Goal: Information Seeking & Learning: Check status

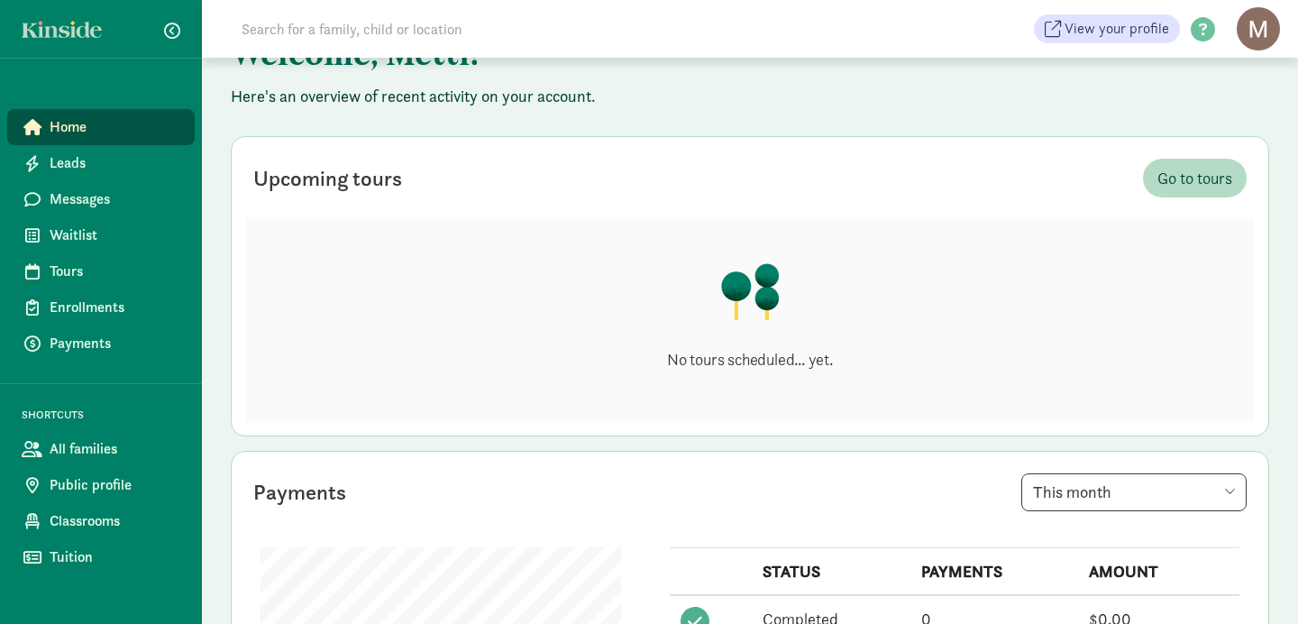
scroll to position [67, 0]
click at [57, 234] on span "Waitlist" at bounding box center [115, 236] width 131 height 22
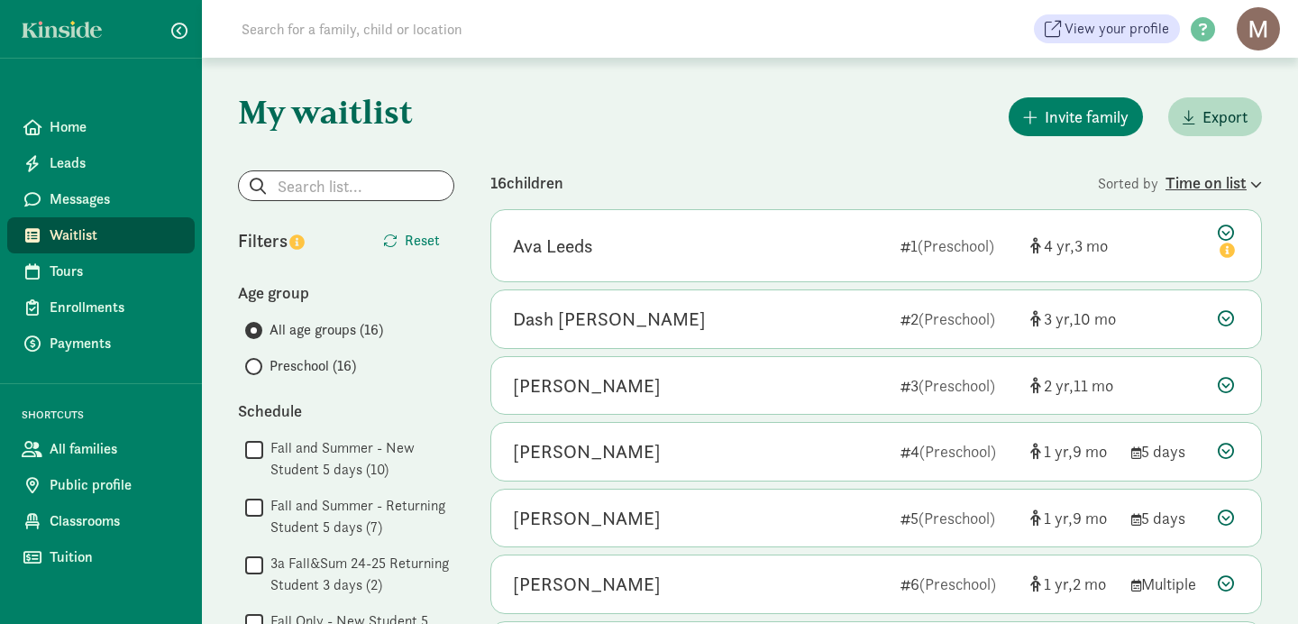
click at [1233, 186] on div "Time on list" at bounding box center [1214, 182] width 96 height 24
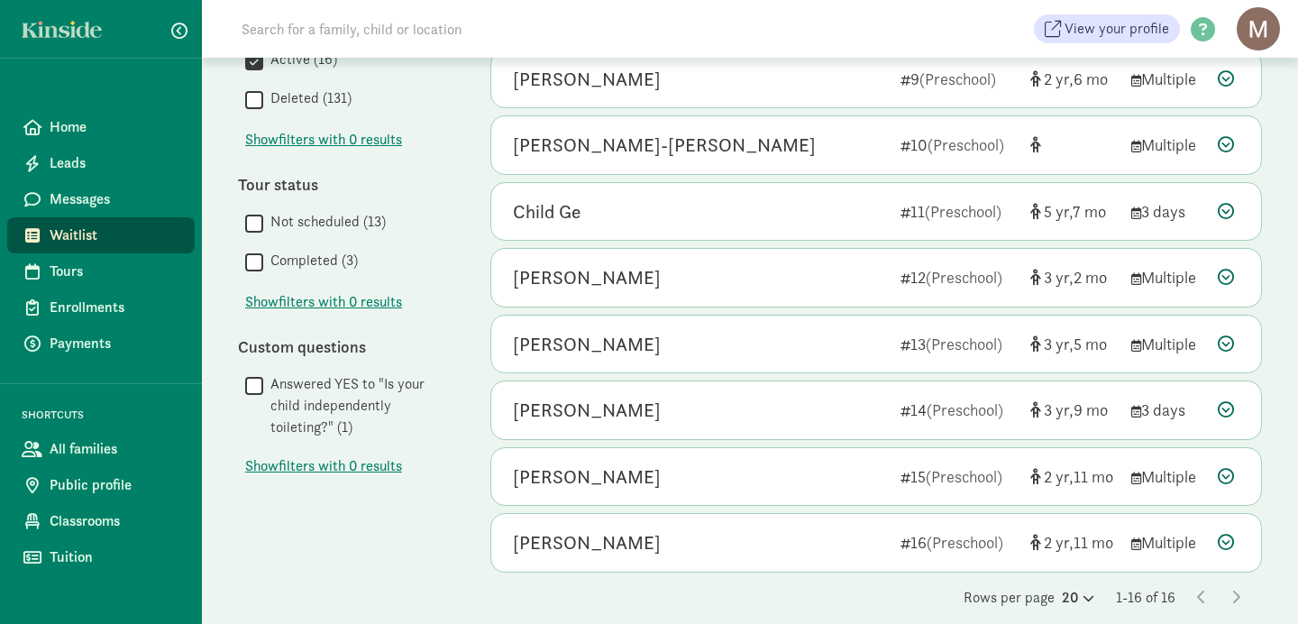
scroll to position [725, 0]
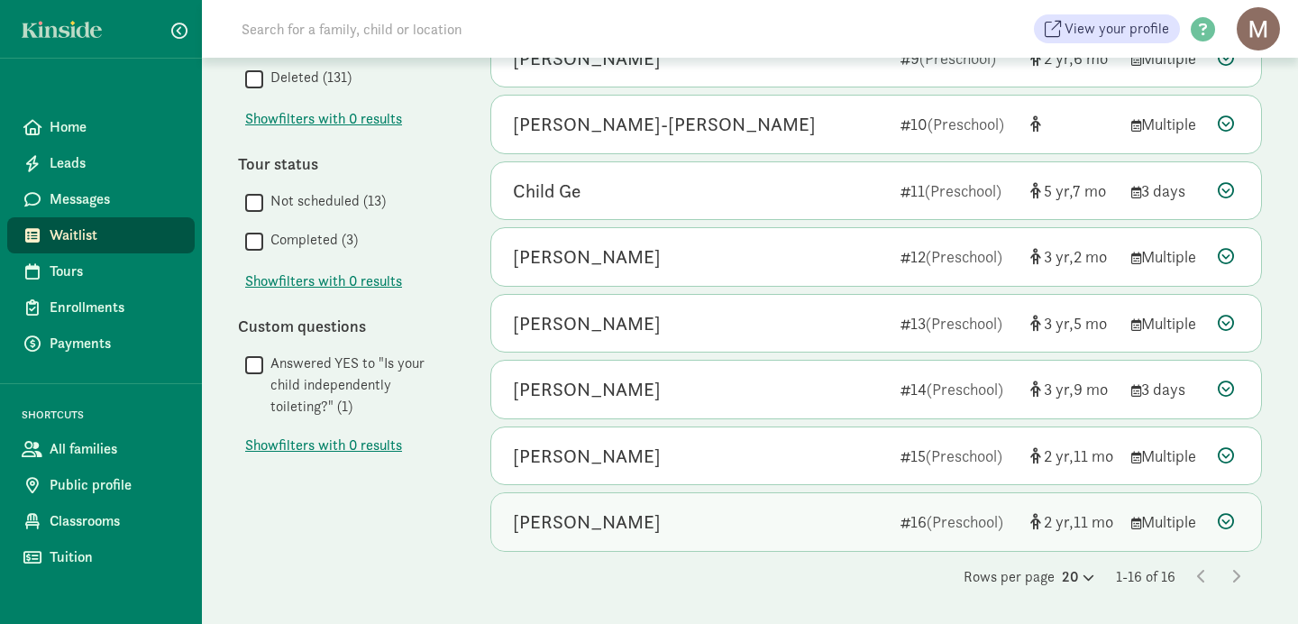
click at [600, 525] on div "Nia Halappa" at bounding box center [587, 522] width 148 height 29
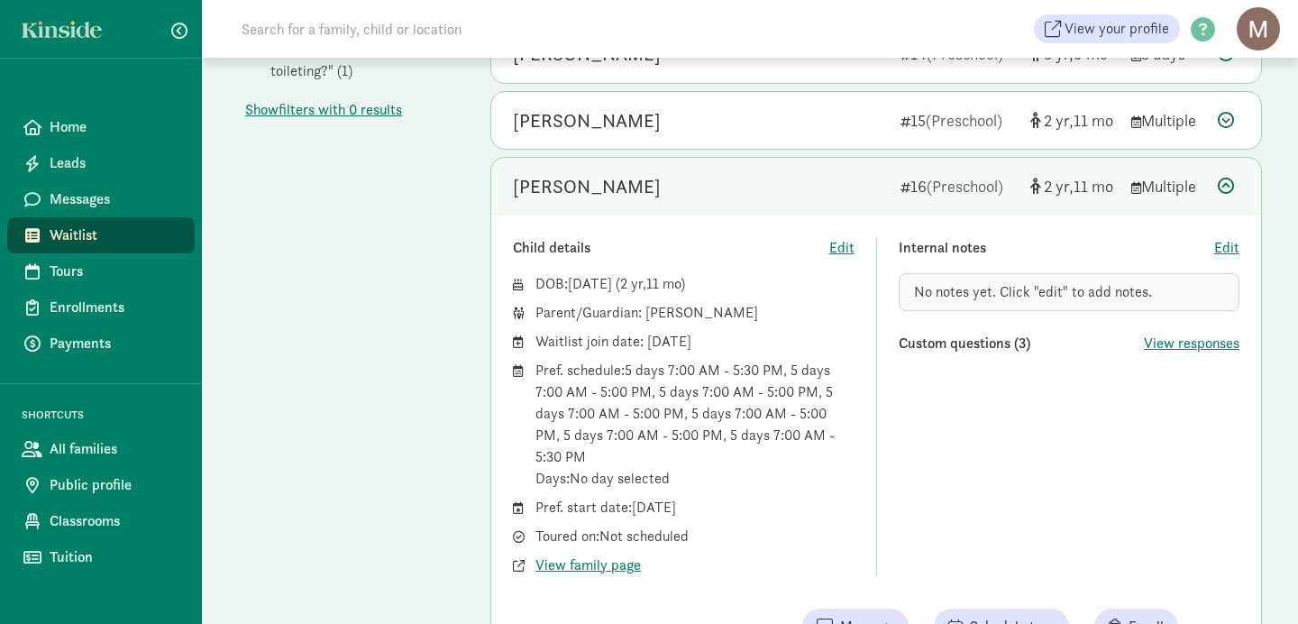
scroll to position [1062, 0]
drag, startPoint x: 642, startPoint y: 345, endPoint x: 733, endPoint y: 344, distance: 91.1
click at [733, 344] on div "Waitlist join date: June 24, 2024" at bounding box center [695, 340] width 319 height 22
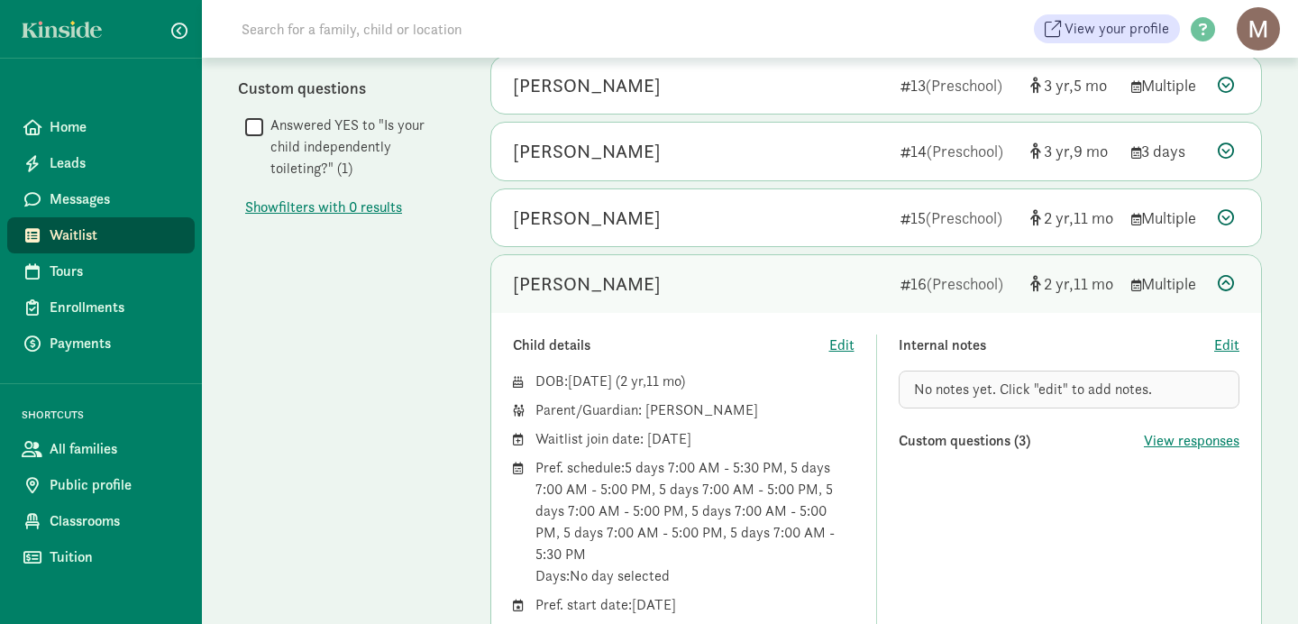
scroll to position [968, 0]
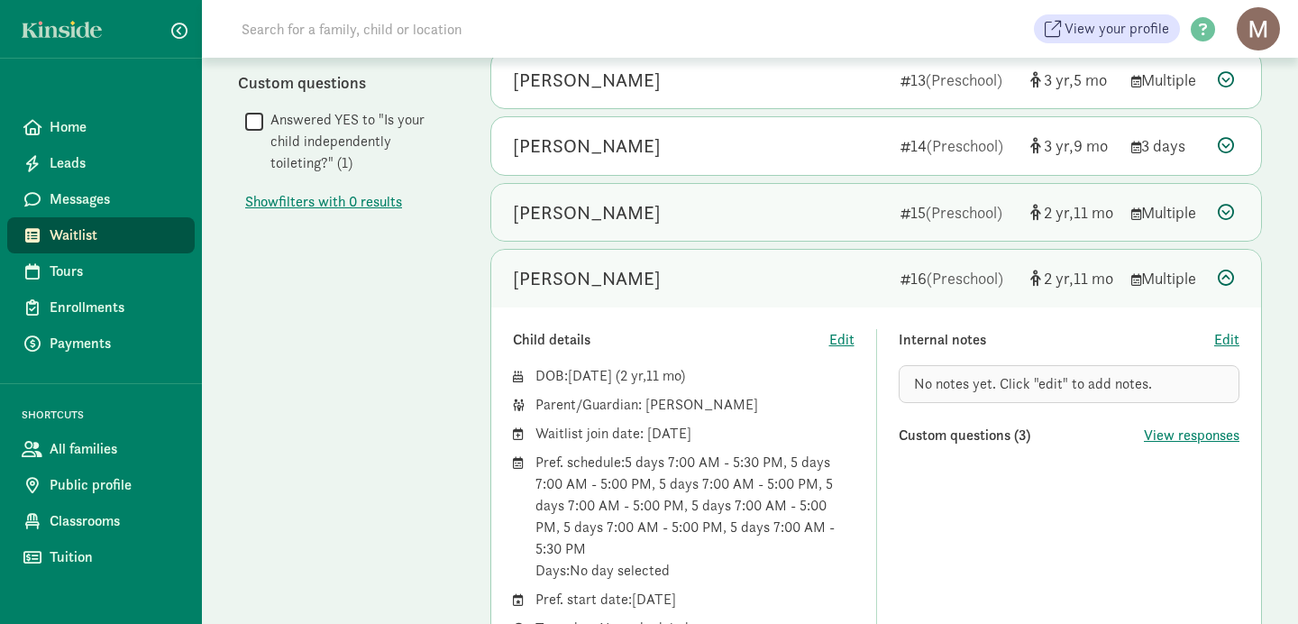
click at [586, 211] on div "Madeleine Keelan" at bounding box center [587, 212] width 148 height 29
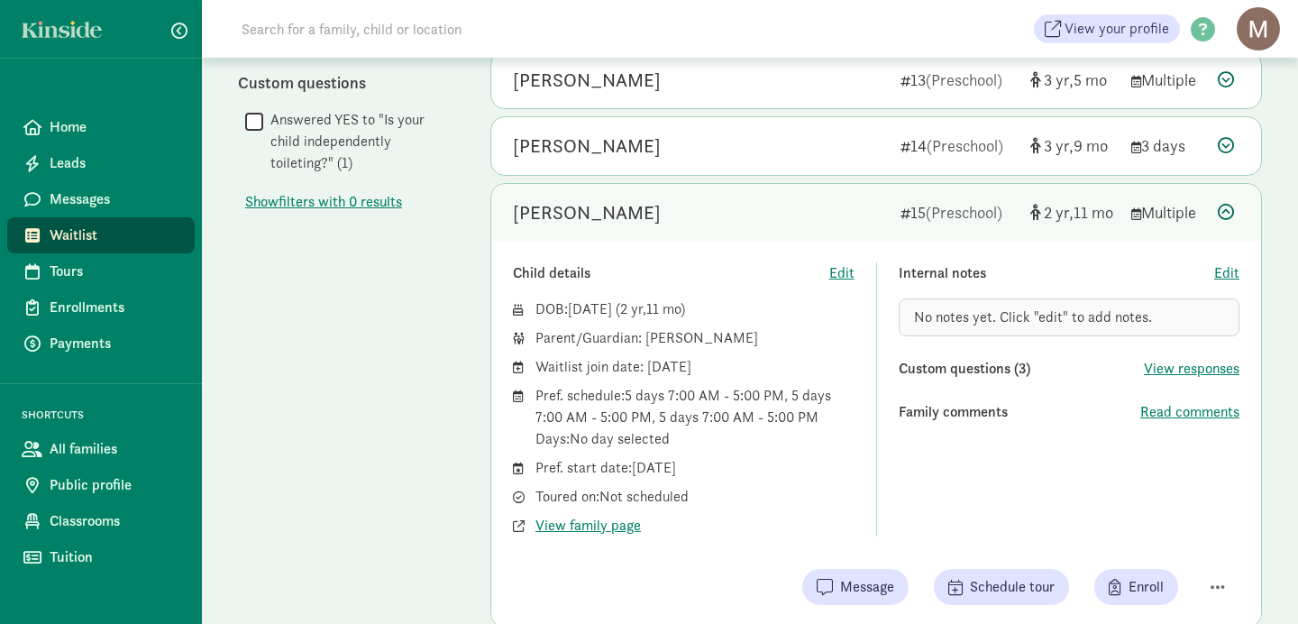
scroll to position [1111, 0]
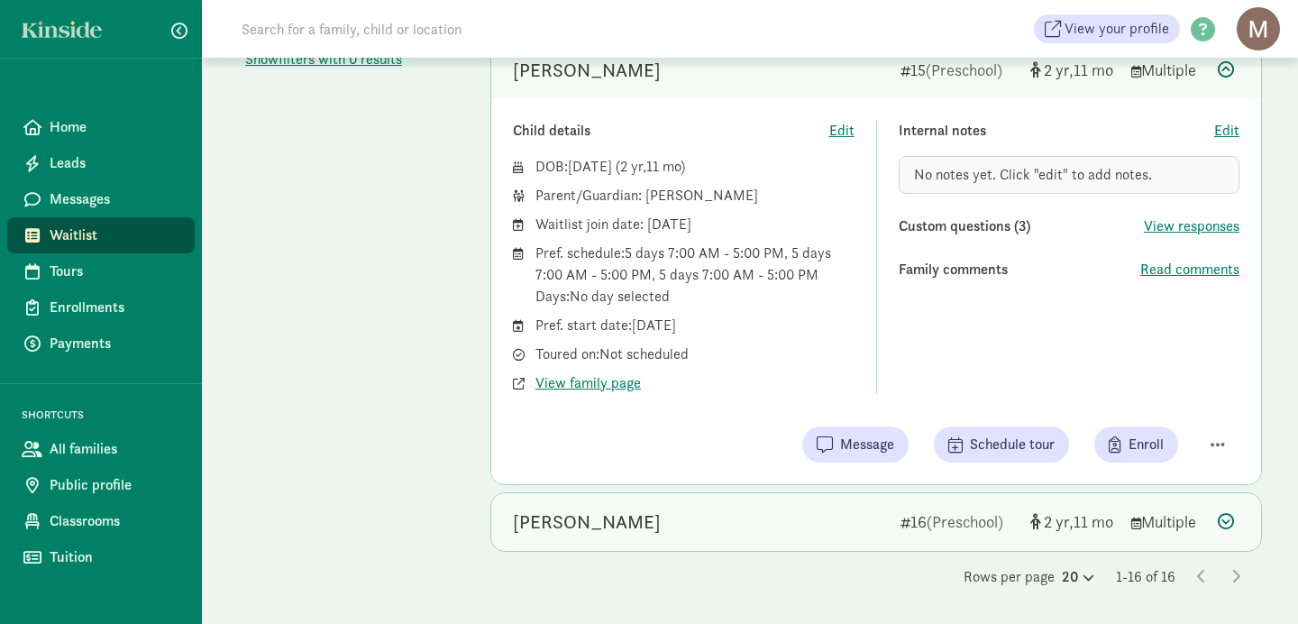
click at [581, 529] on div "Nia Halappa" at bounding box center [587, 522] width 148 height 29
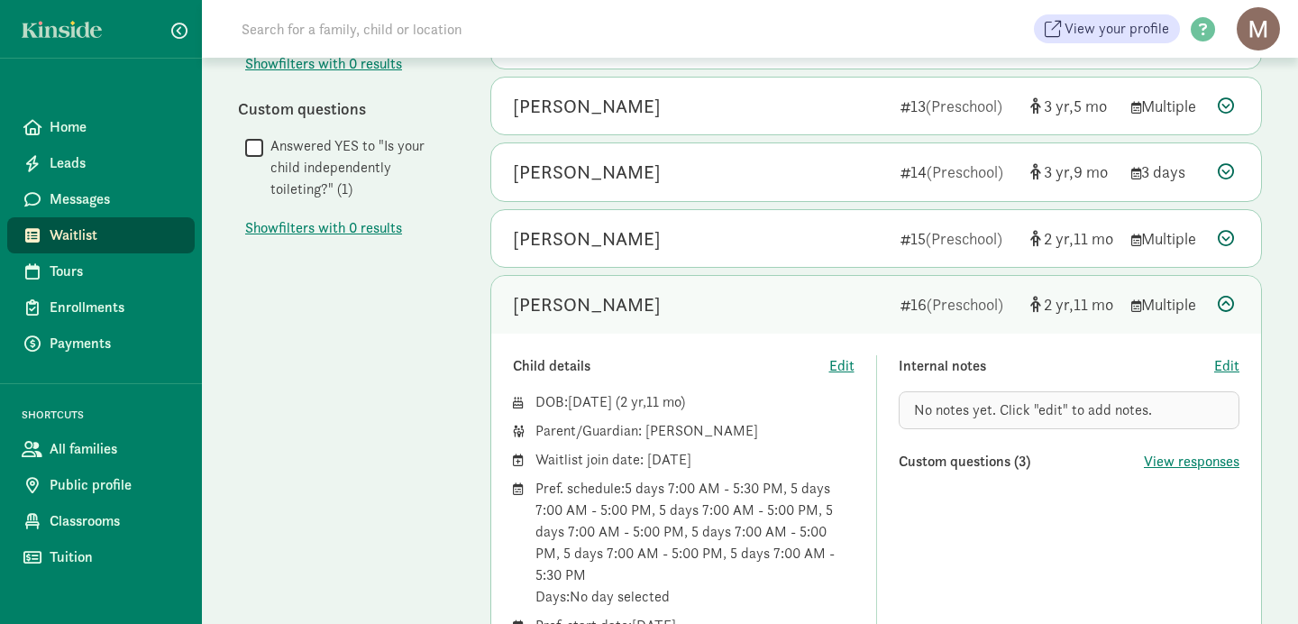
scroll to position [940, 0]
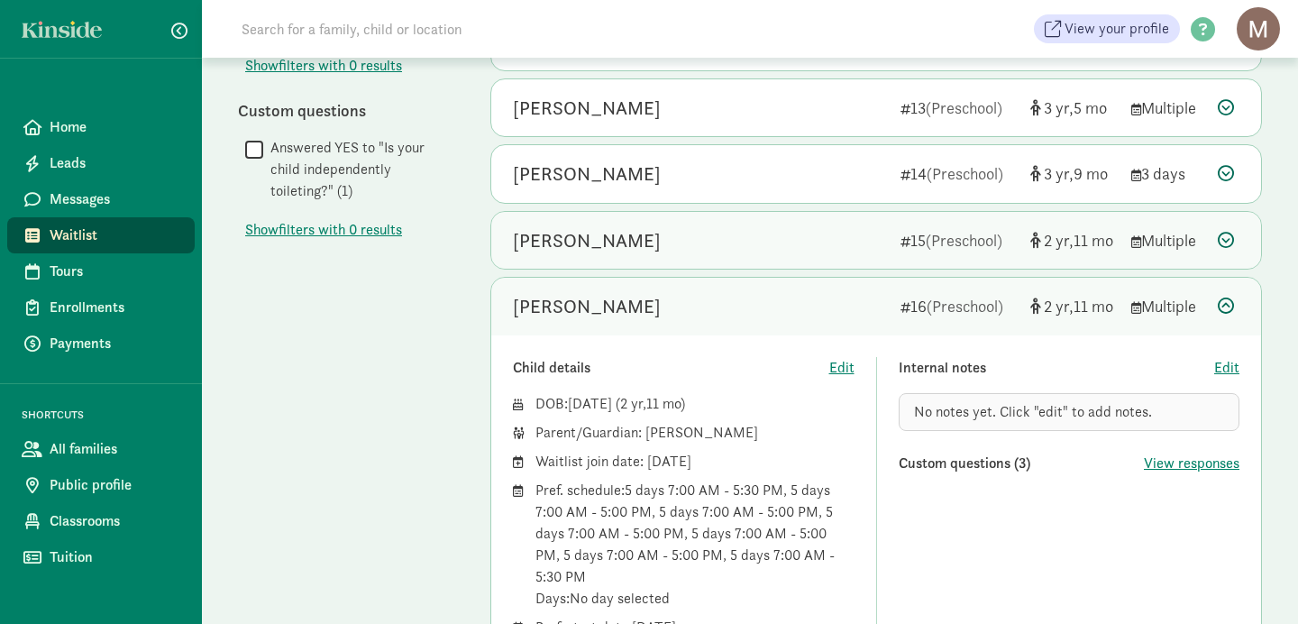
click at [628, 241] on div "Madeleine Keelan" at bounding box center [587, 240] width 148 height 29
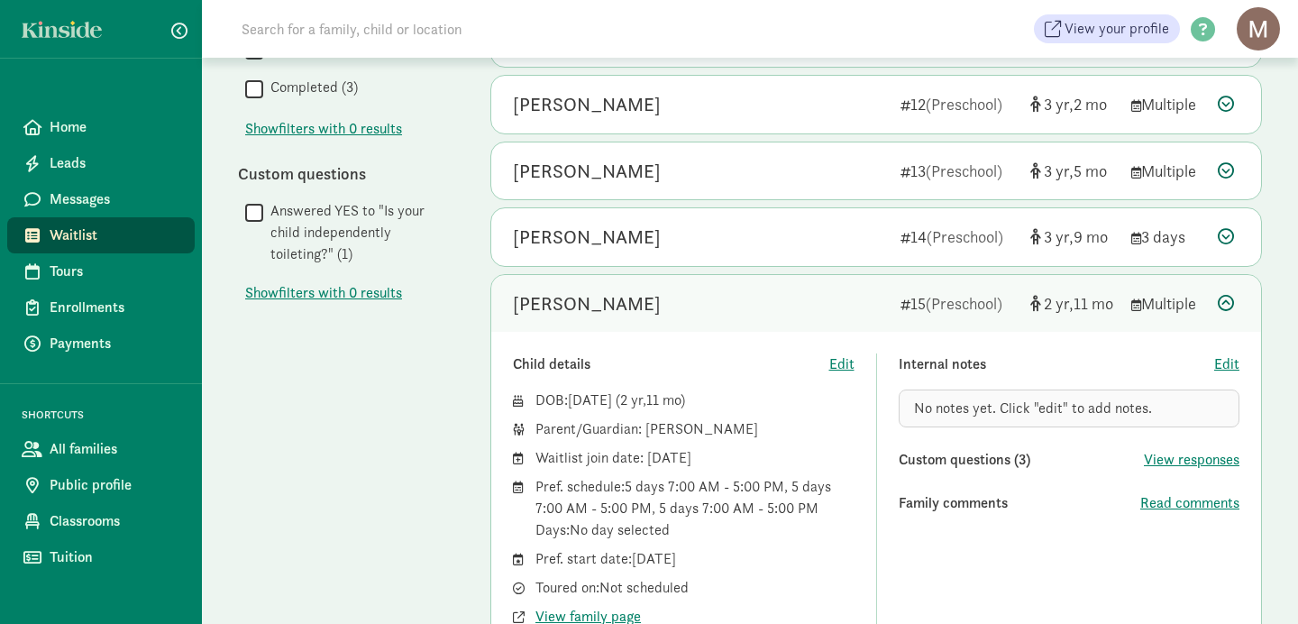
scroll to position [874, 0]
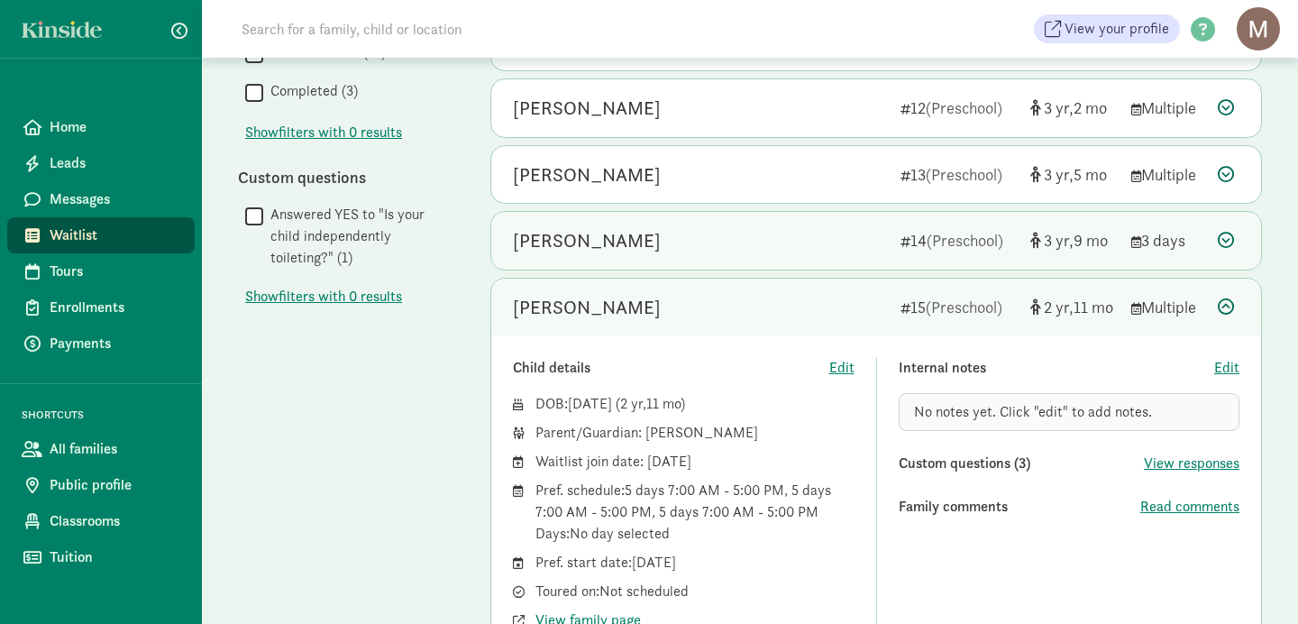
click at [590, 239] on div "Ingrid Wendt" at bounding box center [587, 240] width 148 height 29
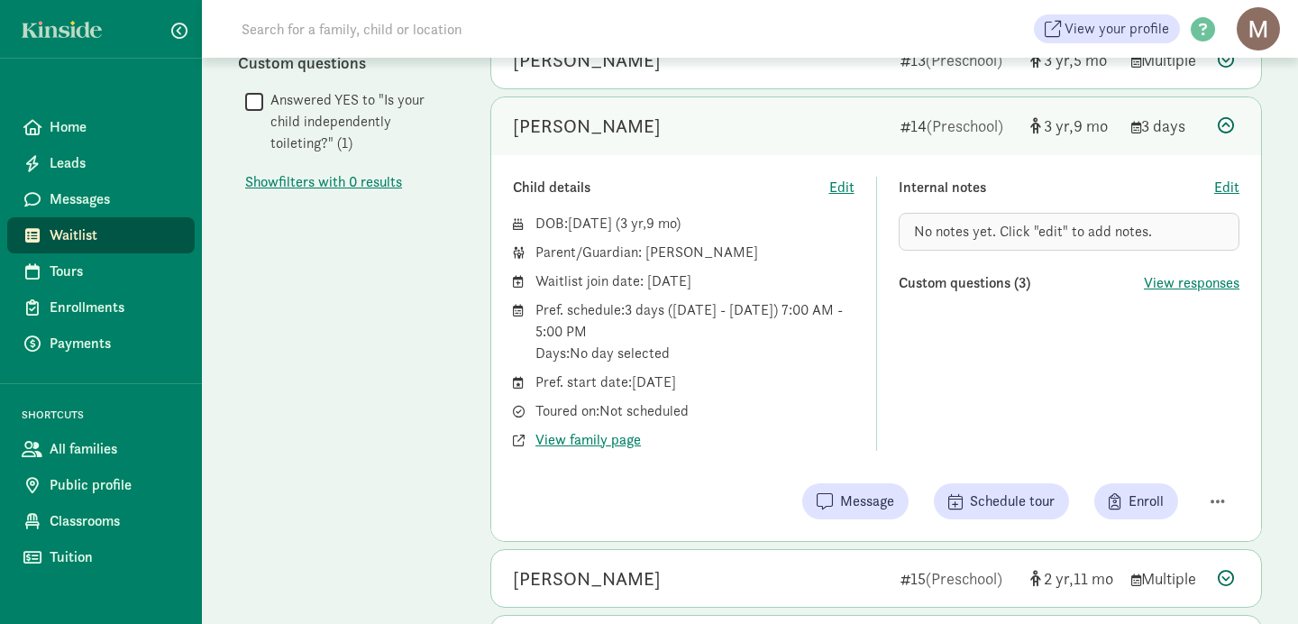
scroll to position [1111, 0]
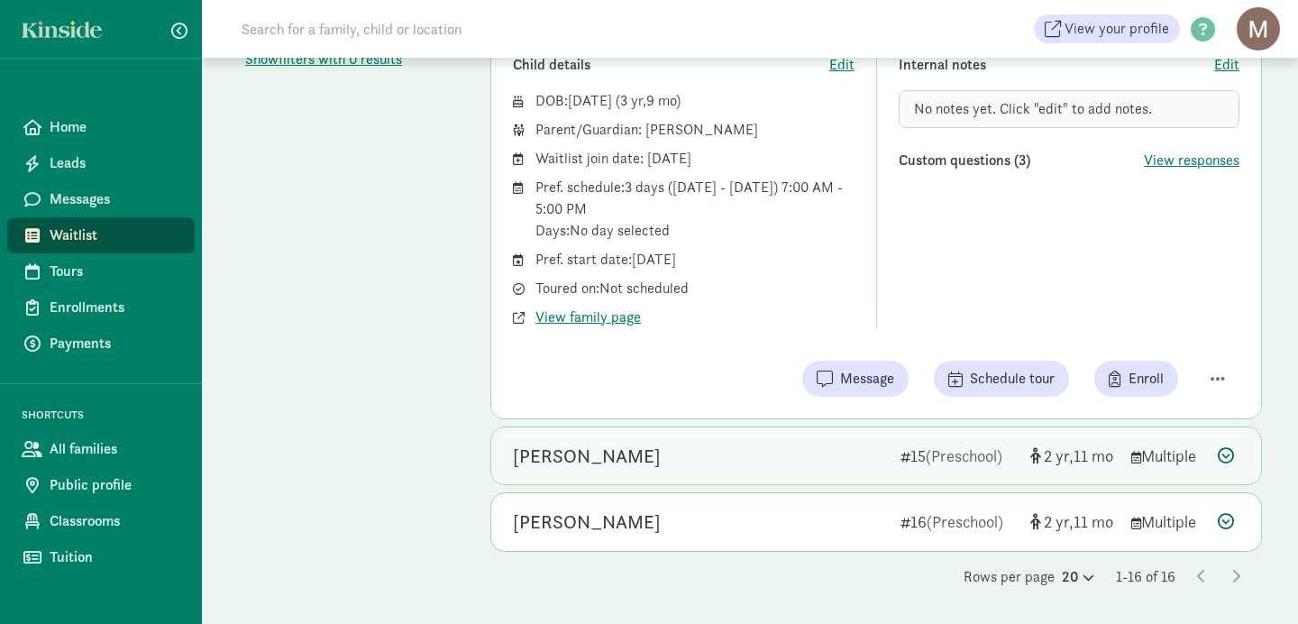
click at [594, 461] on div "Madeleine Keelan" at bounding box center [587, 456] width 148 height 29
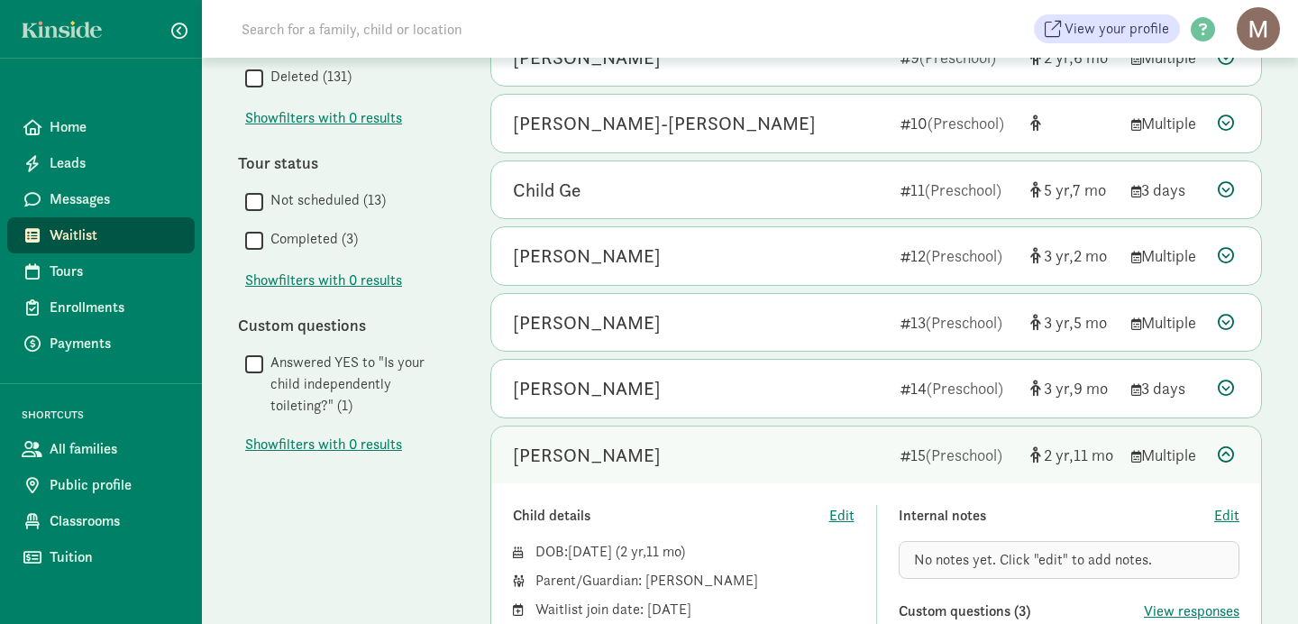
scroll to position [723, 0]
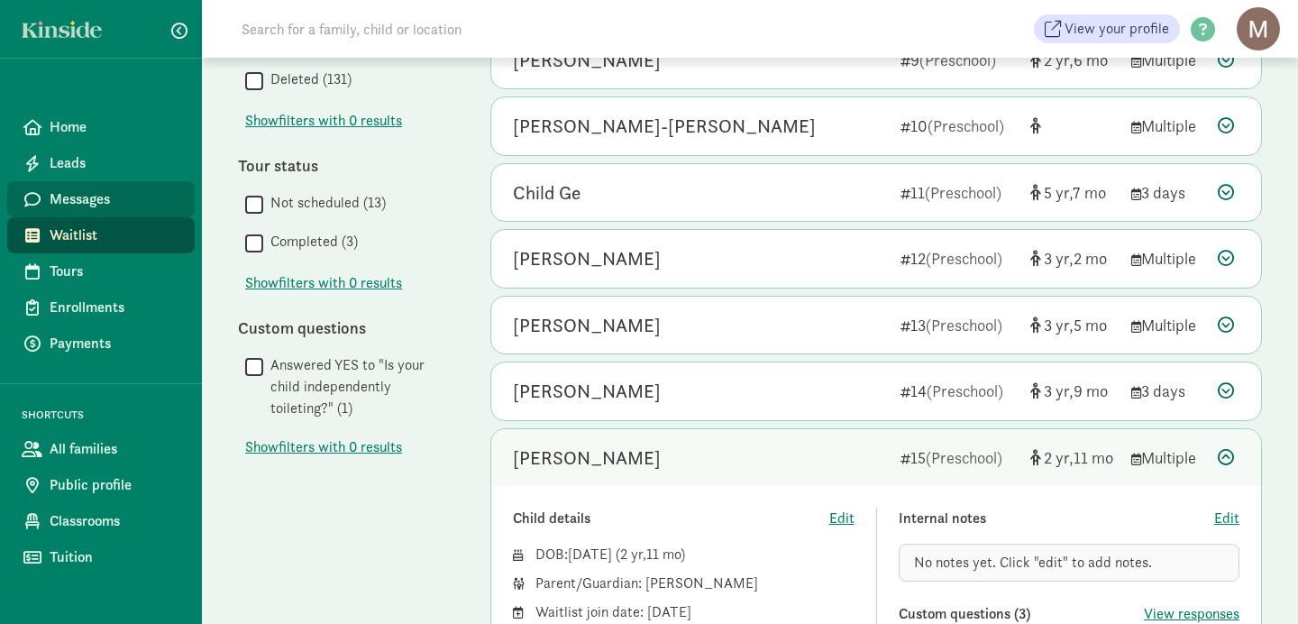
click at [77, 198] on span "Messages" at bounding box center [115, 199] width 131 height 22
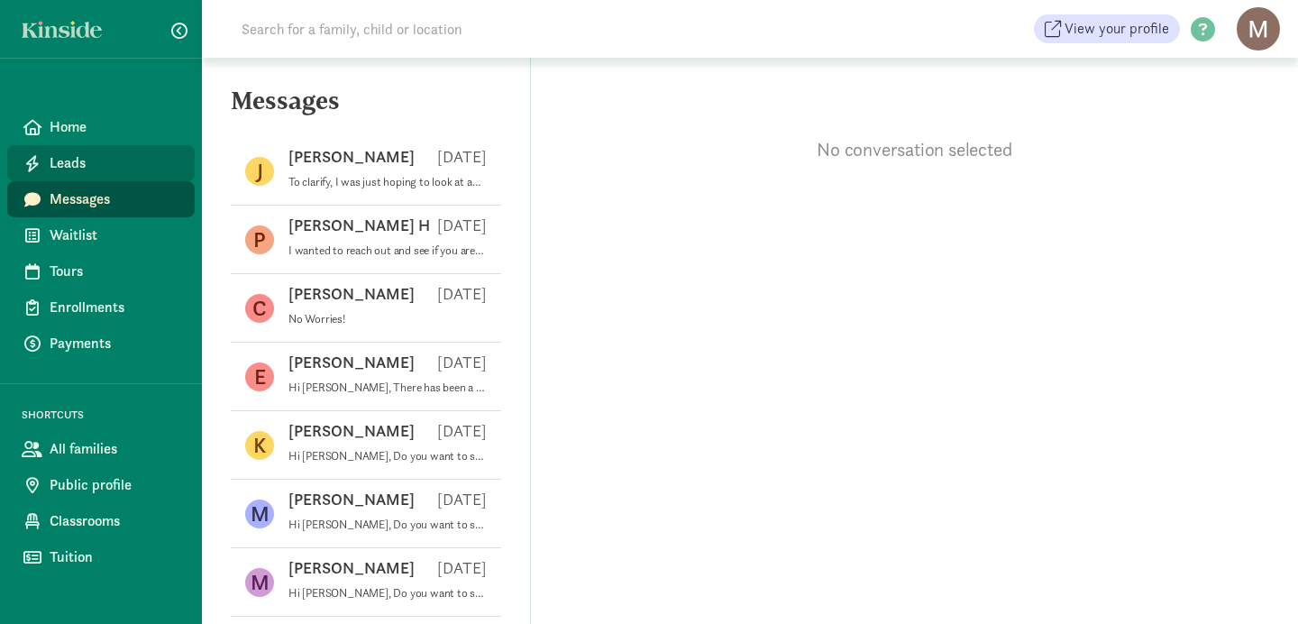
click at [81, 170] on span "Leads" at bounding box center [115, 163] width 131 height 22
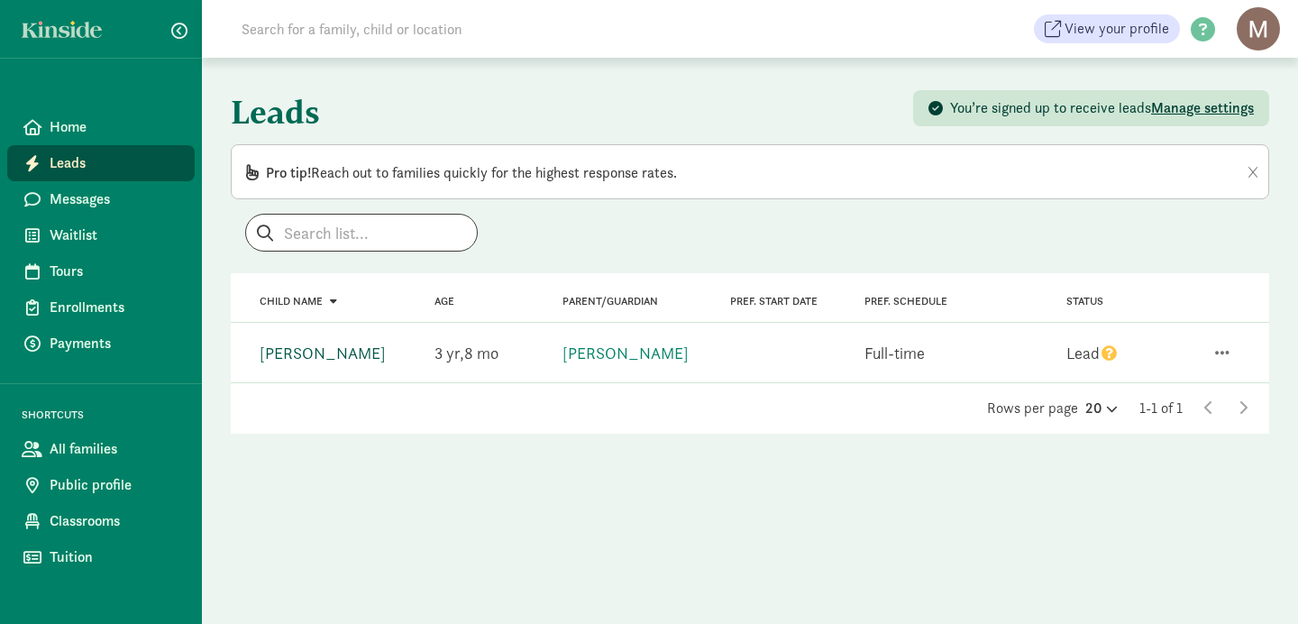
click at [307, 356] on link "Ari Coverdale" at bounding box center [323, 353] width 126 height 21
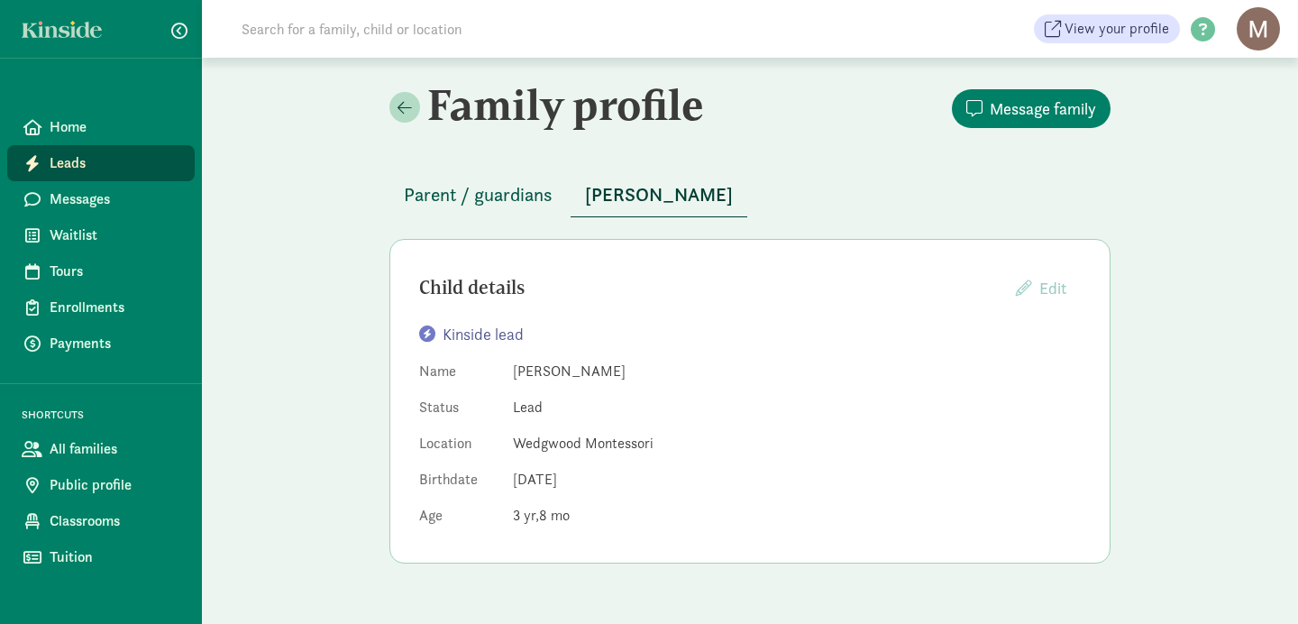
click at [504, 204] on span "Parent / guardians" at bounding box center [478, 194] width 149 height 29
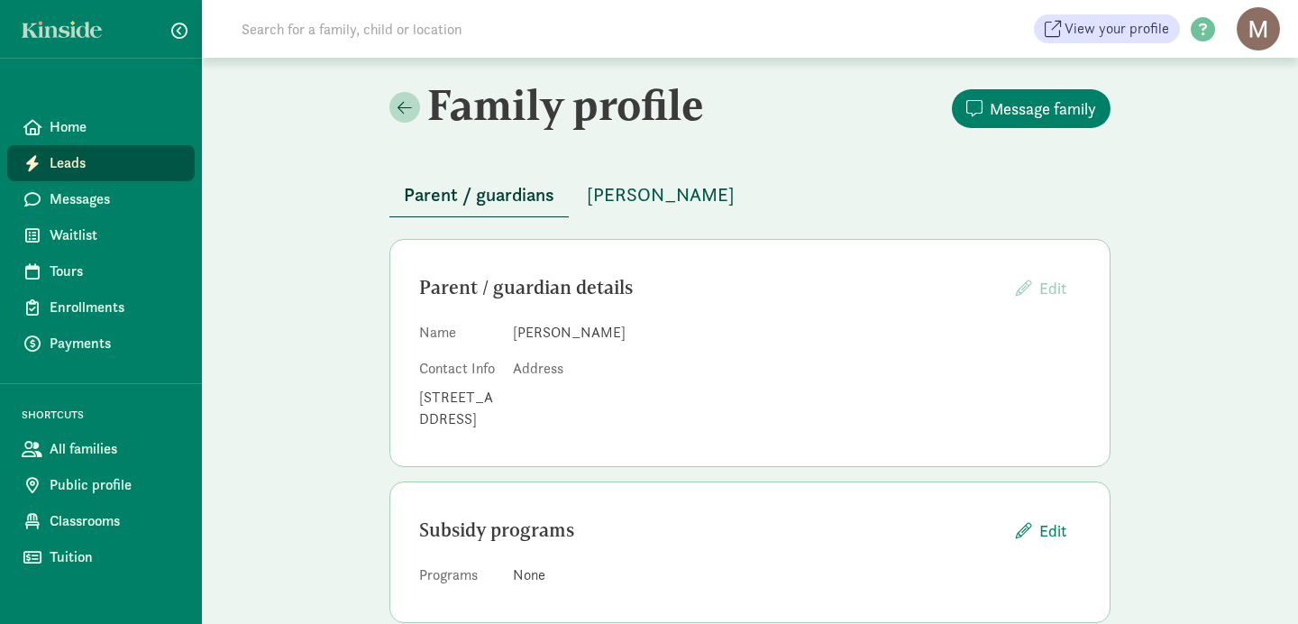
click at [630, 197] on span "Ari Coverdale" at bounding box center [661, 194] width 148 height 29
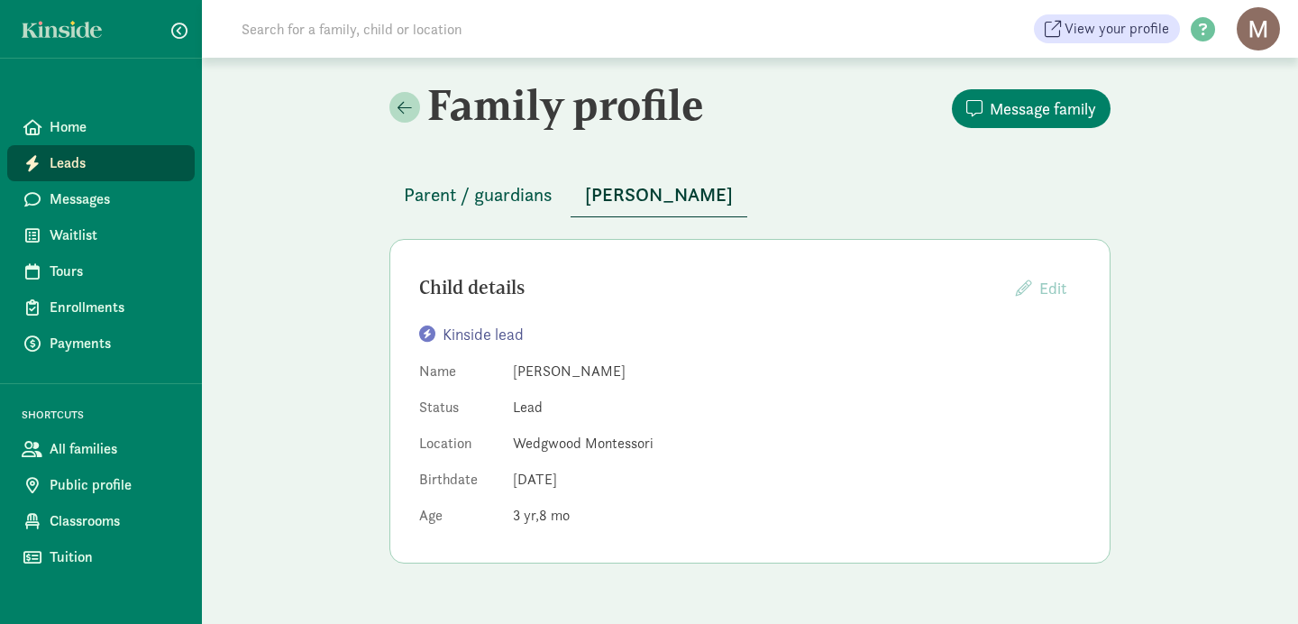
click at [492, 192] on span "Parent / guardians" at bounding box center [478, 194] width 149 height 29
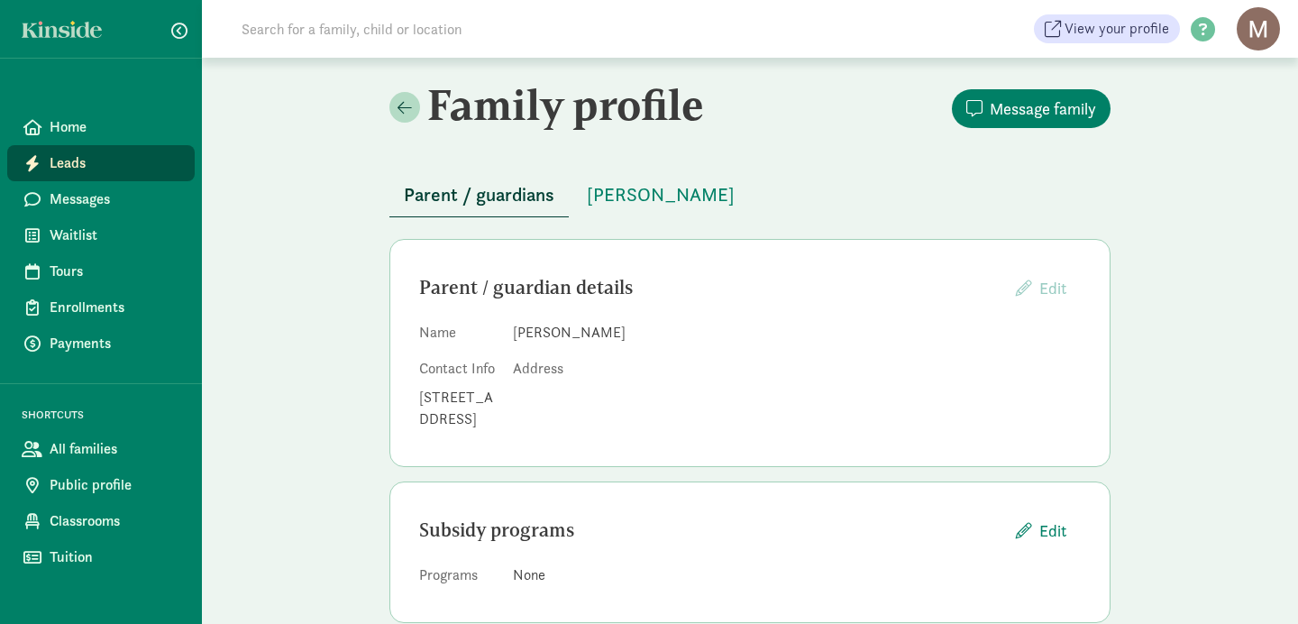
scroll to position [78, 0]
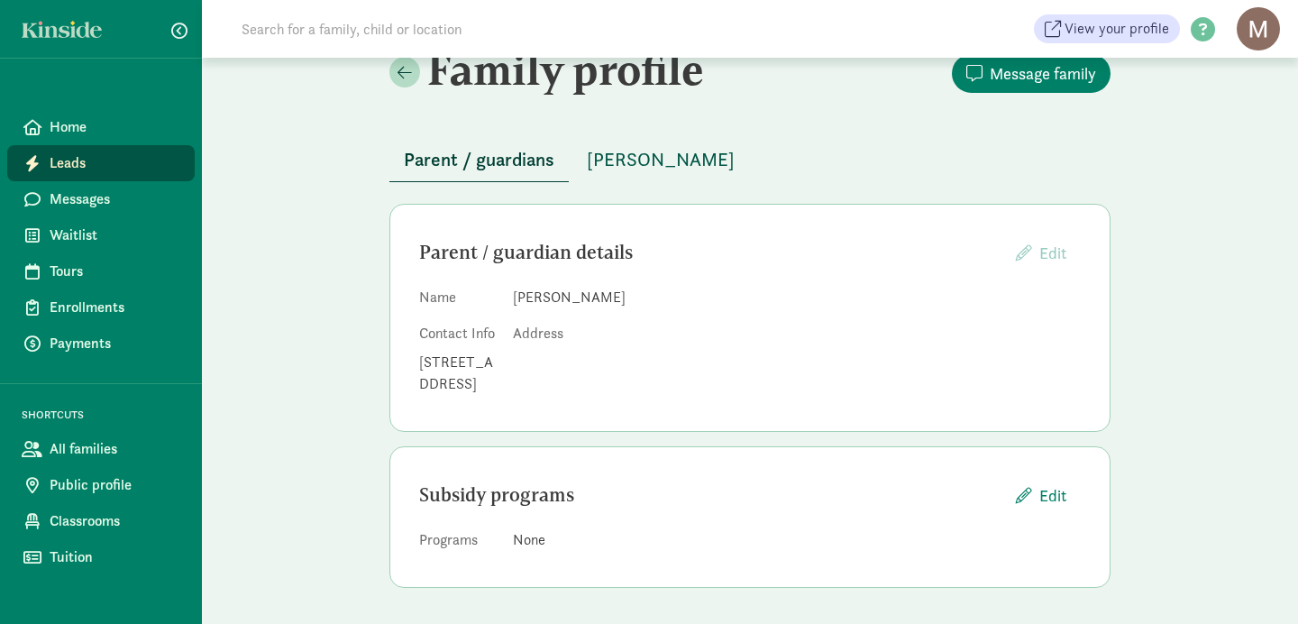
click at [646, 145] on span "Ari Coverdale" at bounding box center [661, 159] width 148 height 29
